Goal: Transaction & Acquisition: Book appointment/travel/reservation

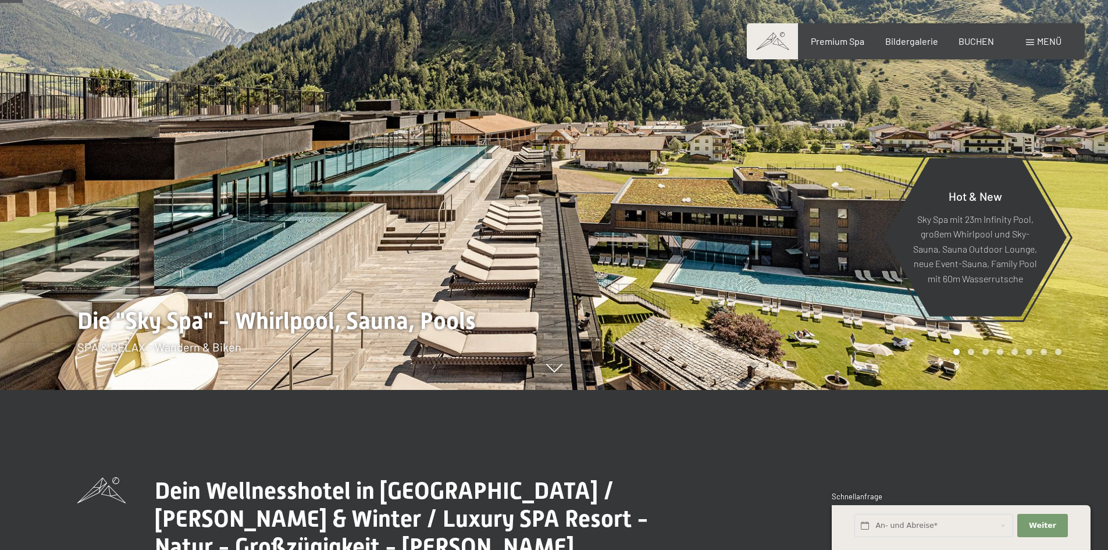
scroll to position [58, 0]
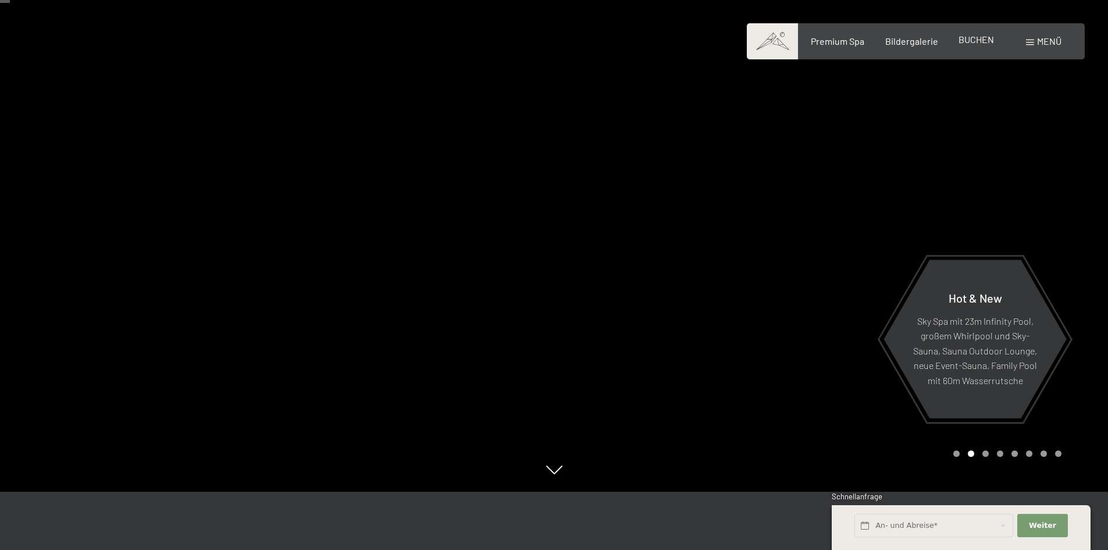
click at [974, 43] on span "BUCHEN" at bounding box center [975, 39] width 35 height 11
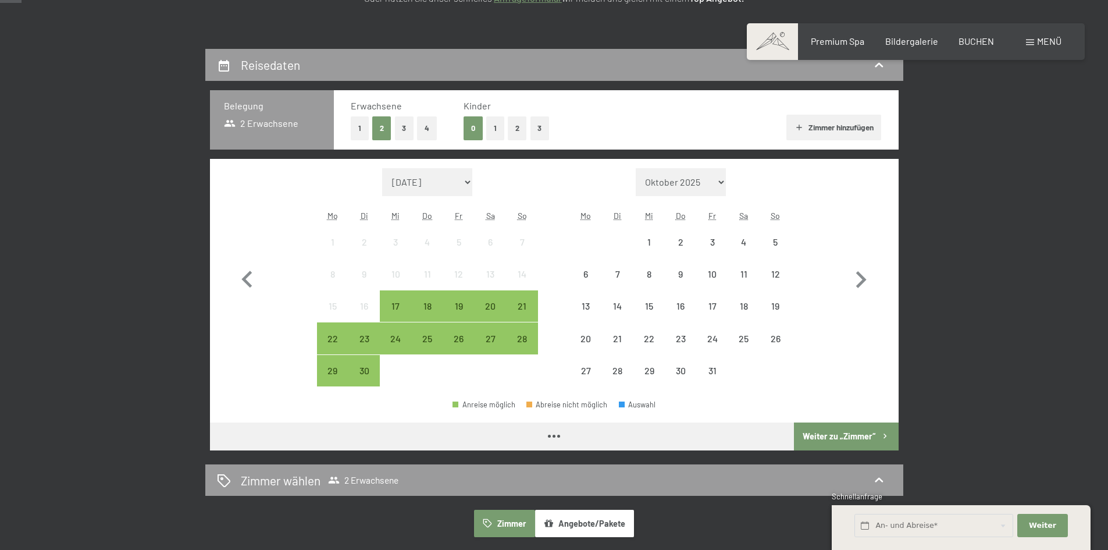
scroll to position [233, 0]
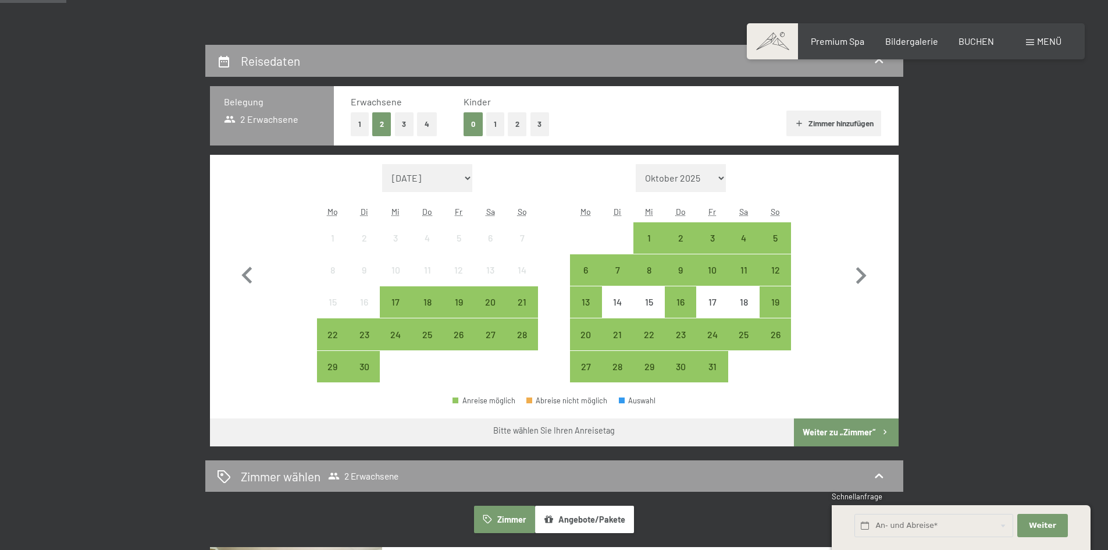
click at [518, 126] on button "2" at bounding box center [517, 124] width 19 height 24
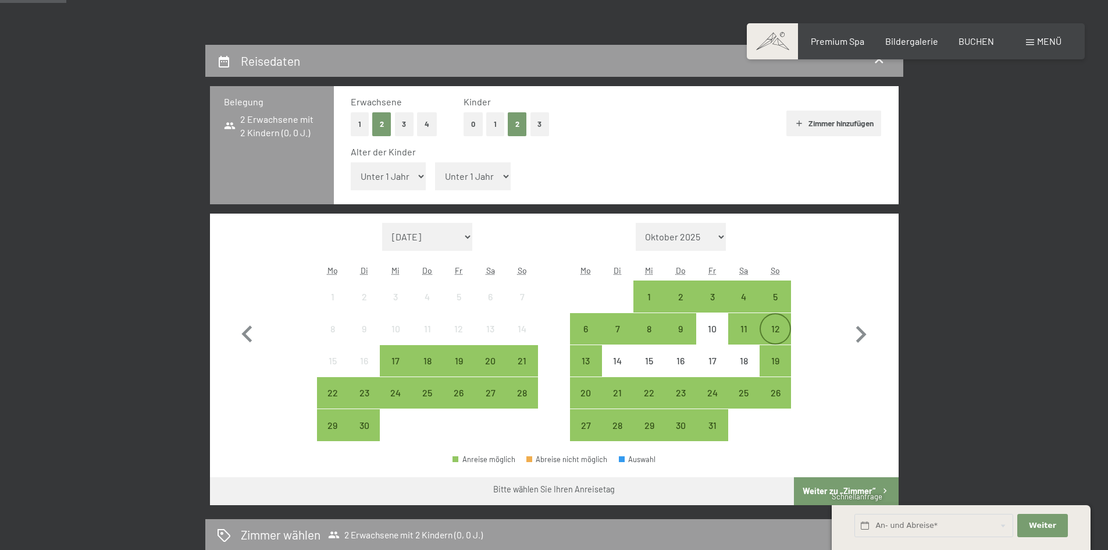
click at [777, 327] on div "12" at bounding box center [775, 338] width 29 height 29
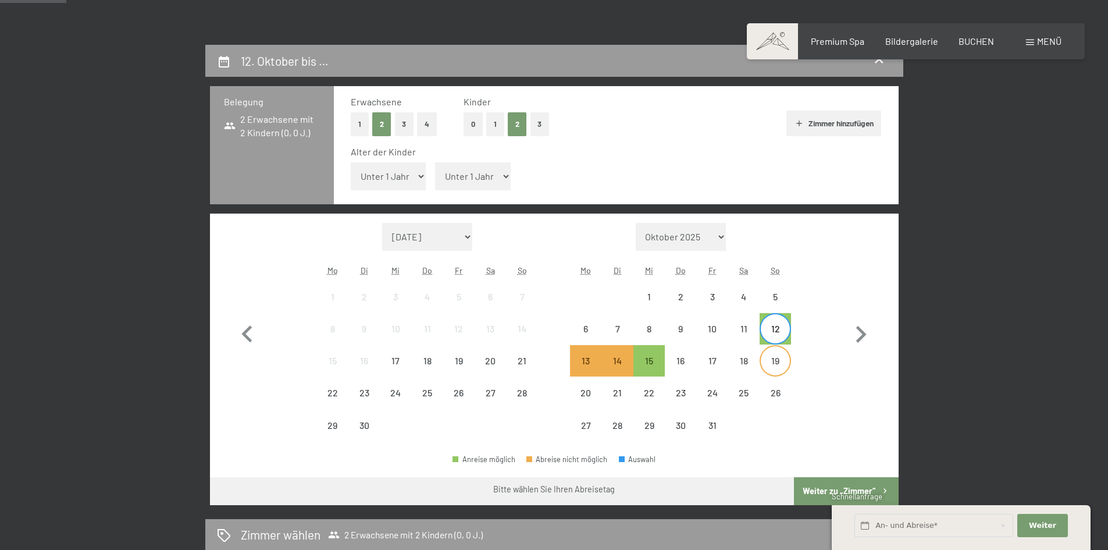
click at [780, 362] on div "19" at bounding box center [775, 370] width 29 height 29
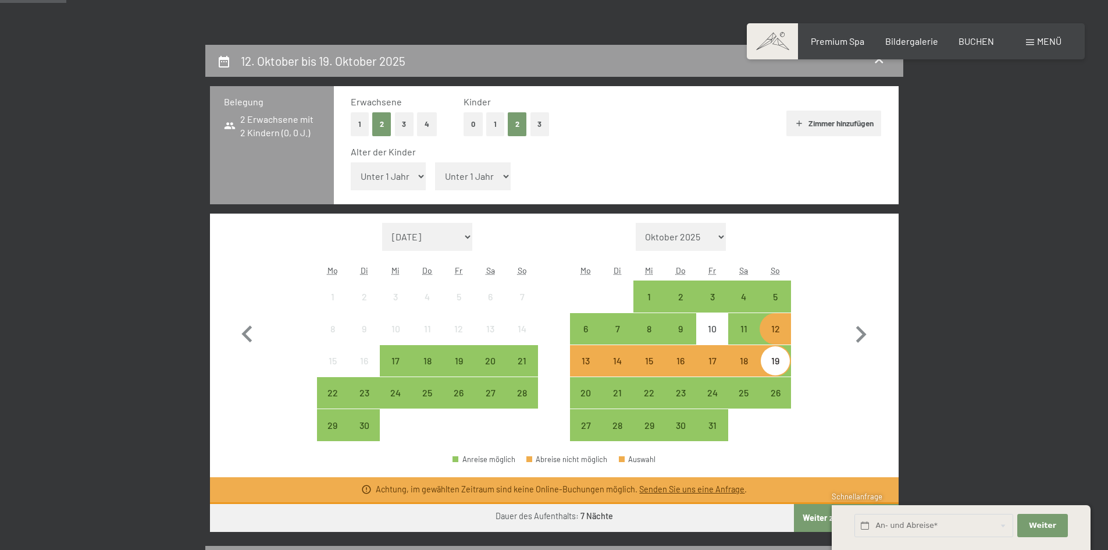
click at [413, 177] on select "Unter 1 Jahr 1 Jahr 2 Jahre 3 Jahre 4 Jahre 5 Jahre 6 Jahre 7 Jahre 8 Jahre 9 J…" at bounding box center [389, 176] width 76 height 28
select select "12"
click at [351, 162] on select "Unter 1 Jahr 1 Jahr 2 Jahre 3 Jahre 4 Jahre 5 Jahre 6 Jahre 7 Jahre 8 Jahre 9 J…" at bounding box center [389, 176] width 76 height 28
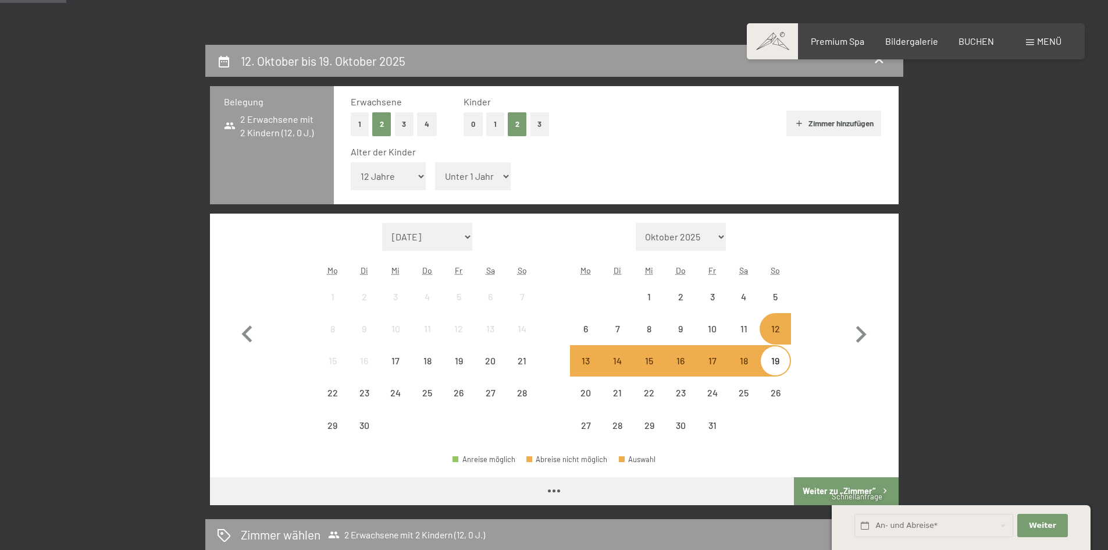
click at [479, 174] on select "Unter 1 Jahr 1 Jahr 2 Jahre 3 Jahre 4 Jahre 5 Jahre 6 Jahre 7 Jahre 8 Jahre 9 J…" at bounding box center [473, 176] width 76 height 28
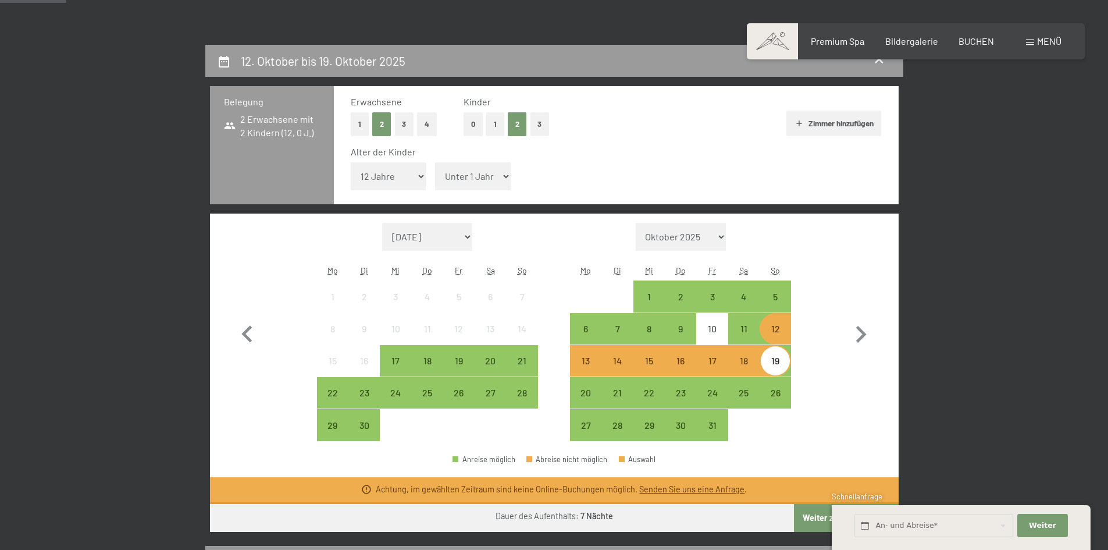
select select "10"
click at [435, 162] on select "Unter 1 Jahr 1 Jahr 2 Jahre 3 Jahre 4 Jahre 5 Jahre 6 Jahre 7 Jahre 8 Jahre 9 J…" at bounding box center [473, 176] width 76 height 28
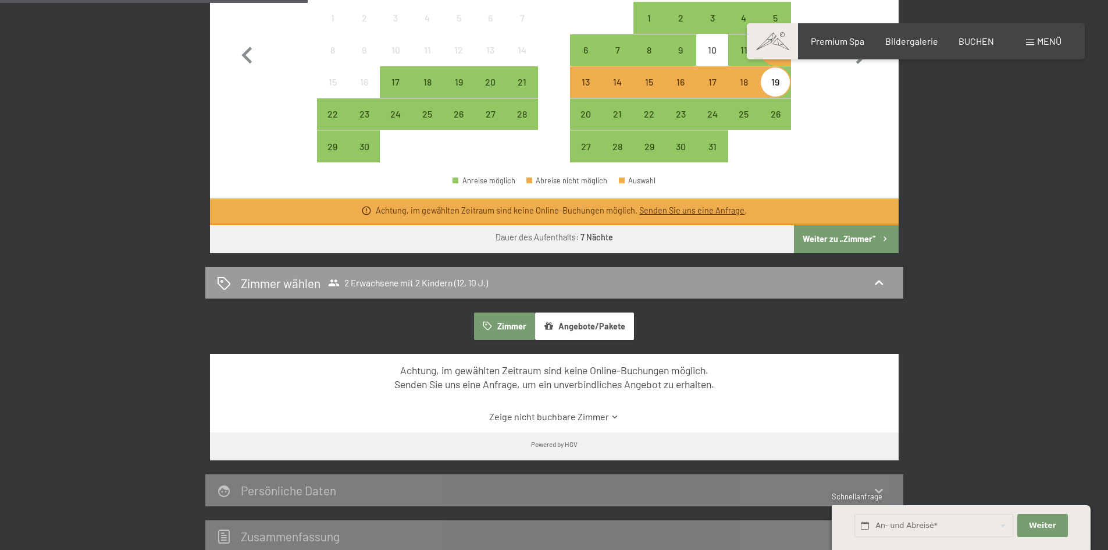
scroll to position [349, 0]
